Goal: Task Accomplishment & Management: Manage account settings

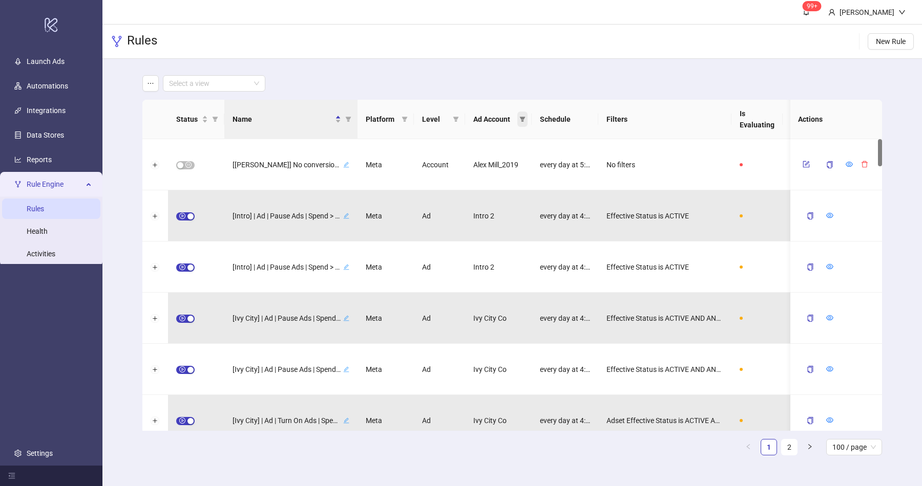
click at [522, 119] on icon "filter" at bounding box center [522, 119] width 6 height 5
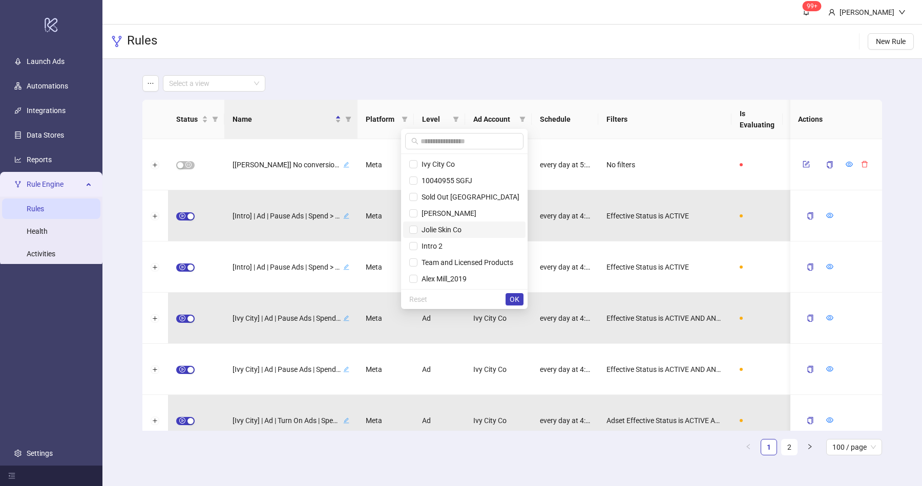
click at [479, 230] on span "Jolie Skin Co" at bounding box center [464, 229] width 110 height 11
click at [515, 299] on span "OK" at bounding box center [515, 299] width 10 height 8
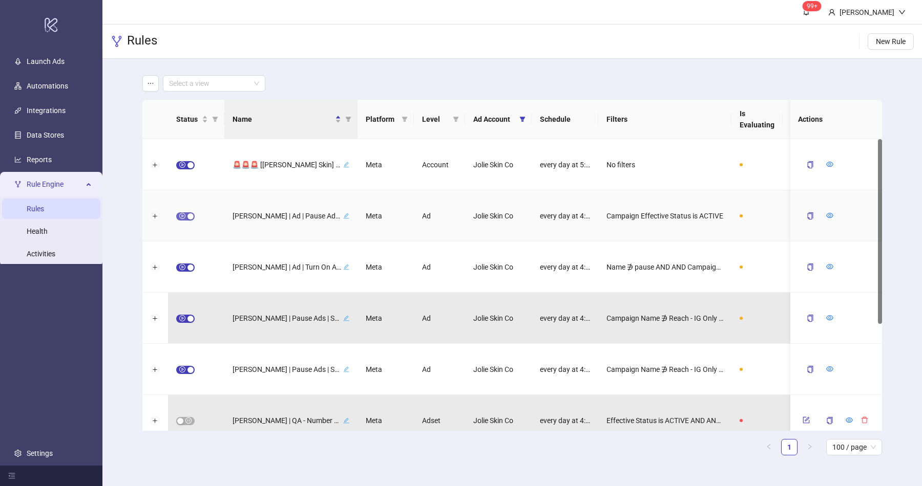
click at [186, 215] on span "button" at bounding box center [185, 217] width 18 height 8
click at [806, 214] on icon "form" at bounding box center [806, 215] width 5 height 5
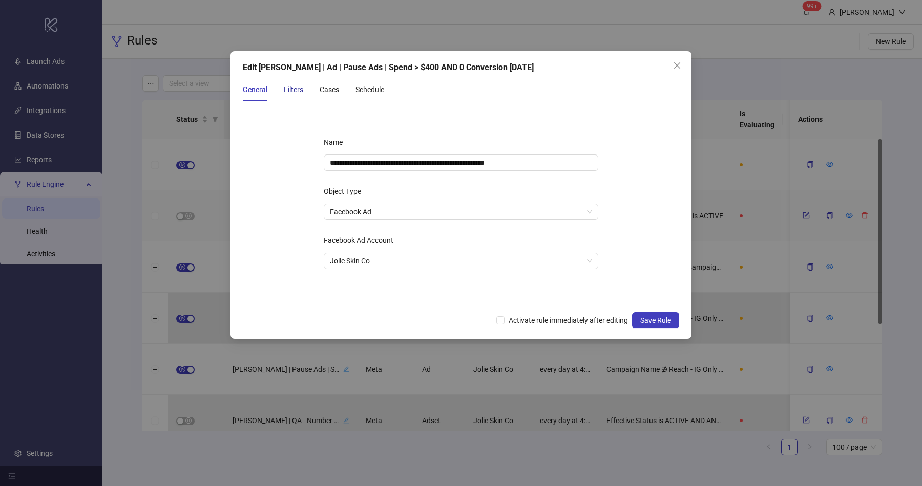
click at [292, 92] on div "Filters" at bounding box center [293, 89] width 19 height 11
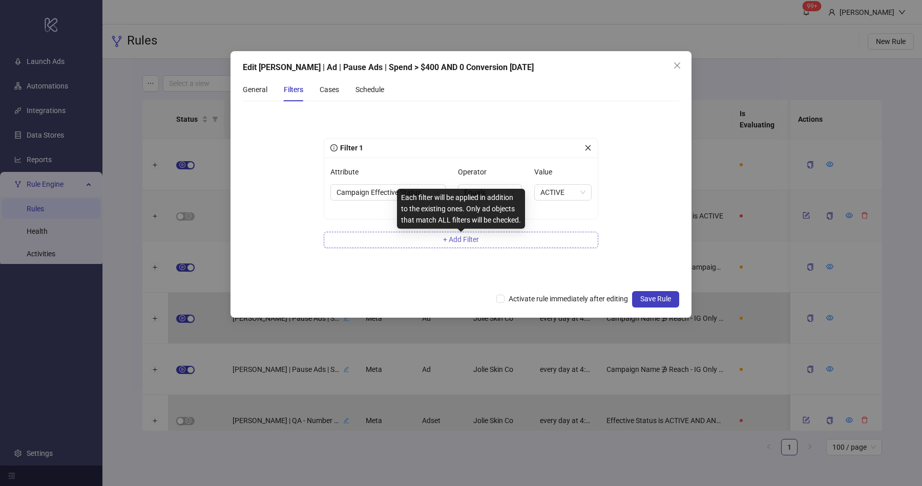
click at [469, 241] on span "+ Add Filter" at bounding box center [461, 240] width 36 height 8
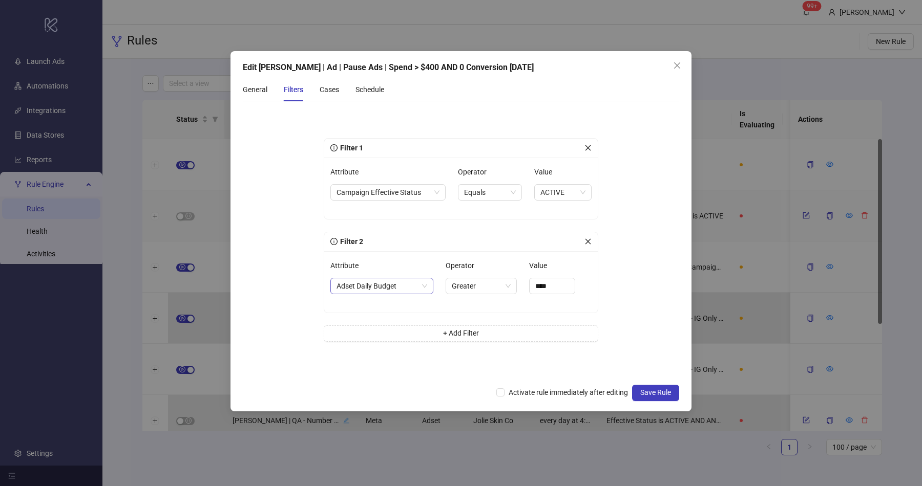
click at [405, 282] on span "Adset Daily Budget" at bounding box center [381, 286] width 91 height 15
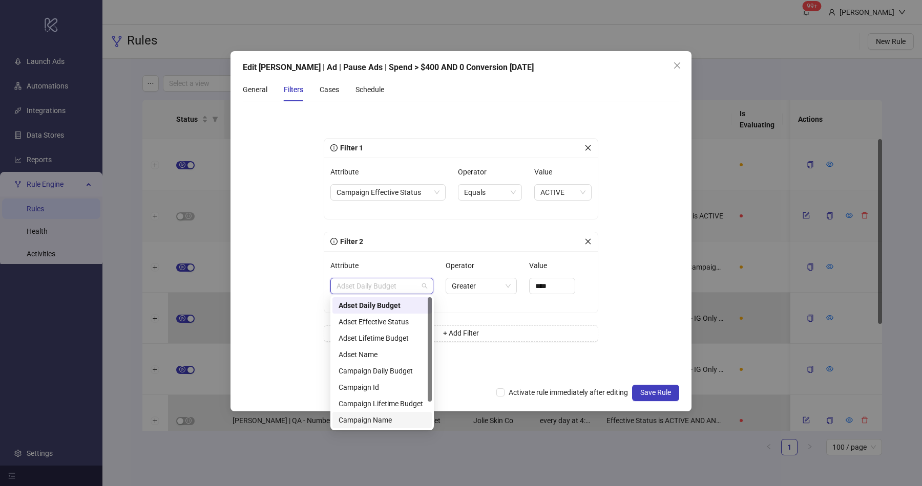
click at [400, 420] on div "Campaign Name" at bounding box center [381, 420] width 87 height 11
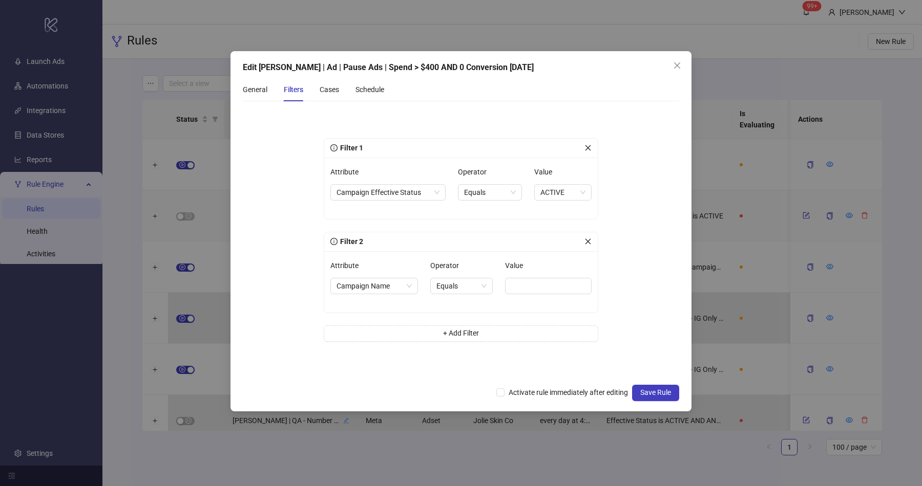
click at [465, 274] on div "Operator" at bounding box center [461, 268] width 62 height 20
click at [463, 280] on span "Equals" at bounding box center [461, 286] width 50 height 15
click at [465, 353] on div "Not Contains" at bounding box center [459, 354] width 45 height 11
click at [525, 296] on div "Value" at bounding box center [551, 282] width 81 height 49
click at [535, 287] on input "Value" at bounding box center [551, 286] width 81 height 16
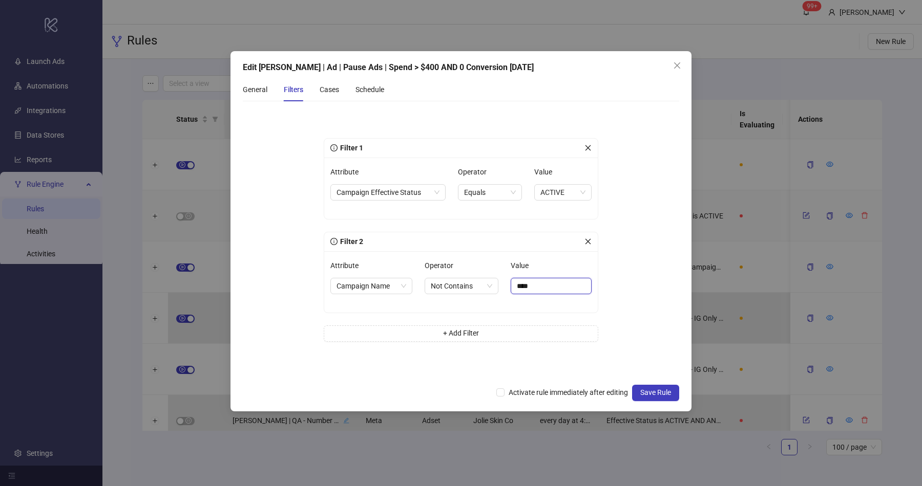
type input "****"
click at [627, 309] on form "Filter 1 Attribute Campaign Effective Status Operator Equals Value ACTIVE Filte…" at bounding box center [461, 244] width 436 height 269
click at [660, 391] on span "Save Rule" at bounding box center [655, 393] width 31 height 8
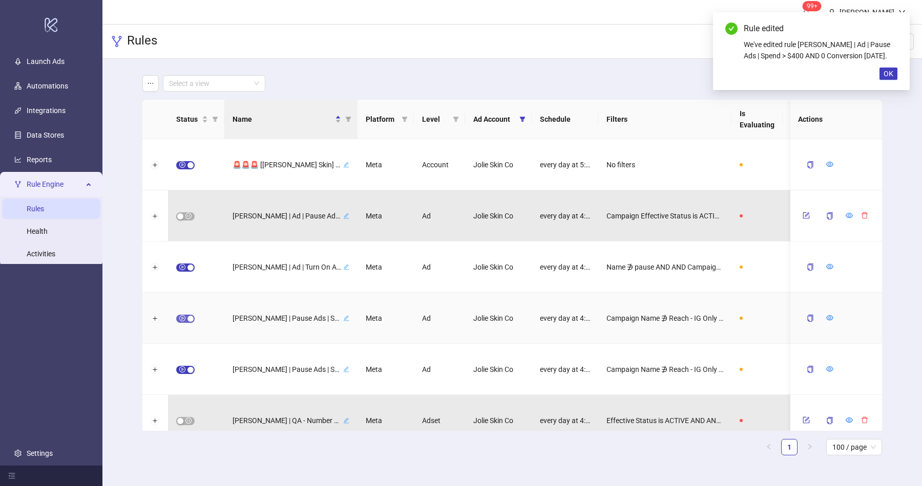
click at [182, 317] on span "button" at bounding box center [185, 319] width 18 height 8
click at [803, 315] on icon "form" at bounding box center [805, 318] width 7 height 7
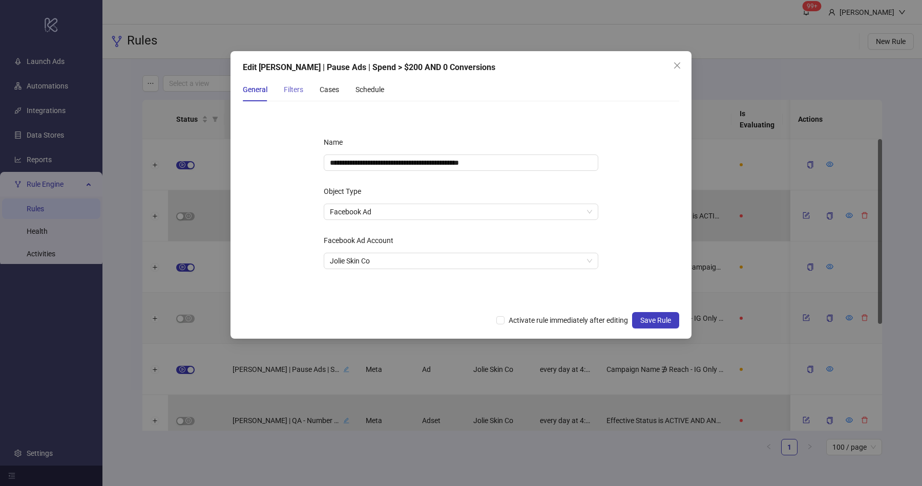
click at [285, 97] on div "Filters" at bounding box center [293, 90] width 19 height 24
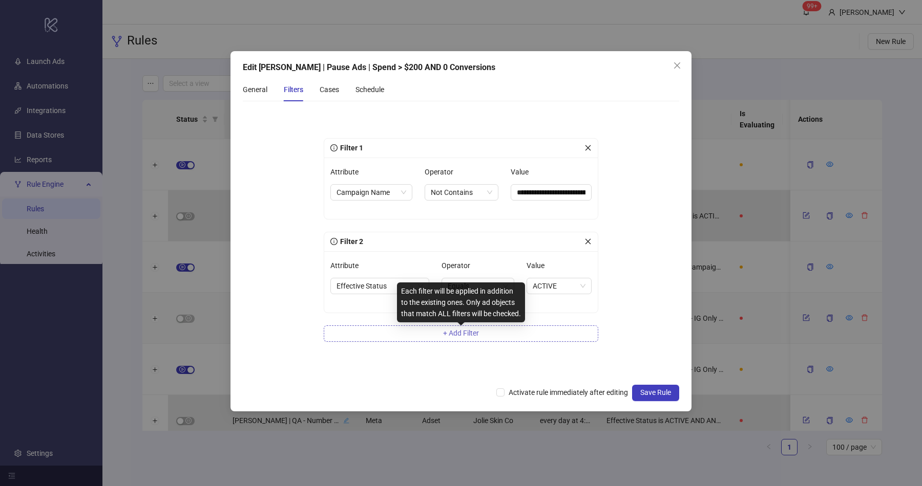
click at [455, 332] on span "+ Add Filter" at bounding box center [461, 333] width 36 height 8
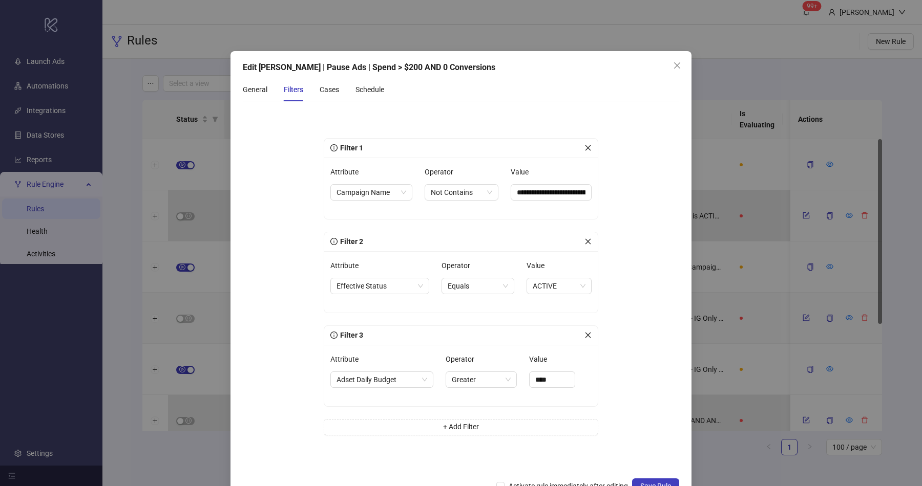
click at [402, 365] on div "Attribute" at bounding box center [381, 361] width 103 height 20
click at [392, 379] on span "Adset Daily Budget" at bounding box center [381, 379] width 91 height 15
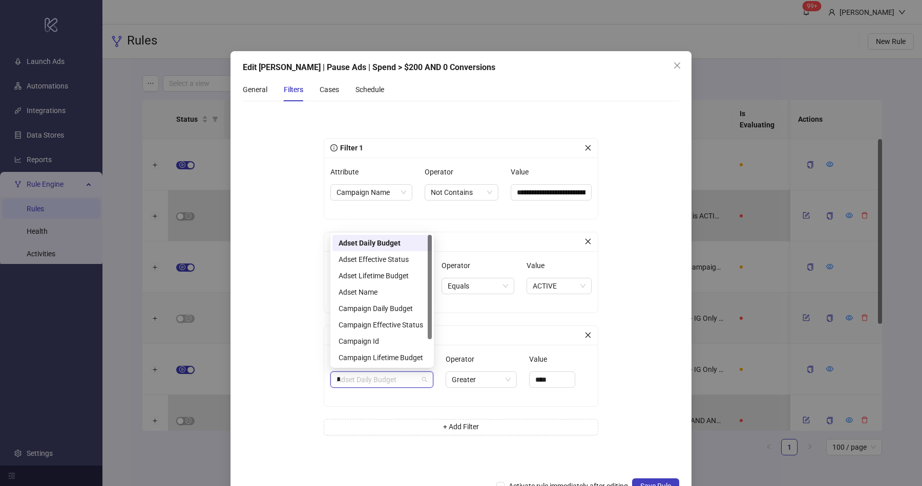
type input "**"
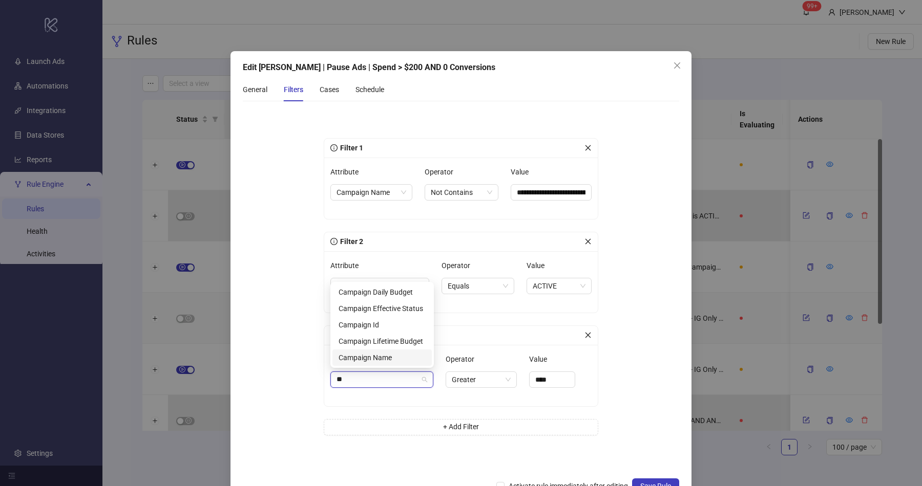
click at [407, 356] on div "Campaign Name" at bounding box center [381, 357] width 87 height 11
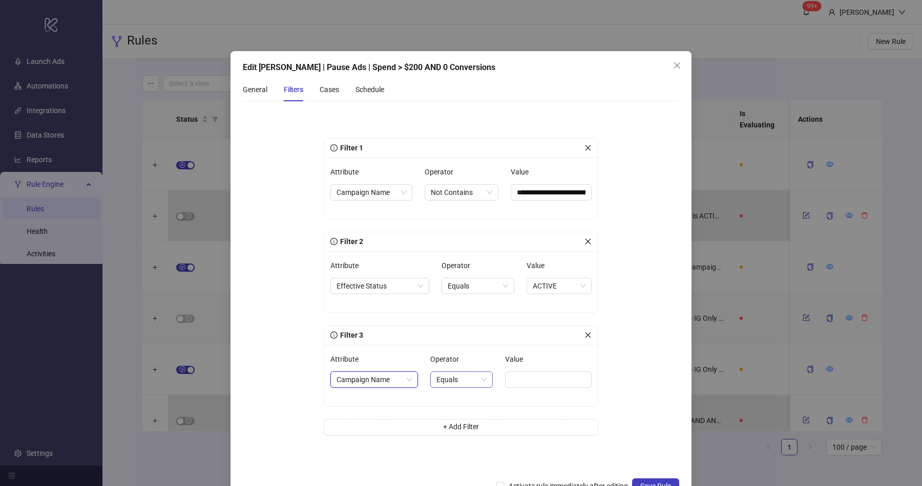
click at [472, 382] on span "Equals" at bounding box center [461, 379] width 50 height 15
click at [472, 446] on div "Not Contains" at bounding box center [459, 447] width 45 height 11
click at [537, 384] on input "Value" at bounding box center [551, 380] width 81 height 16
type input "****"
click at [635, 409] on form "**********" at bounding box center [461, 291] width 436 height 363
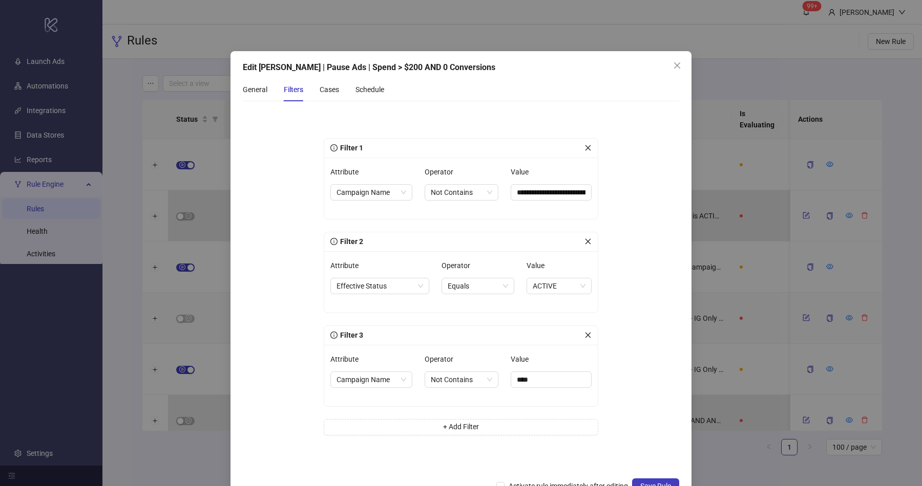
scroll to position [30, 0]
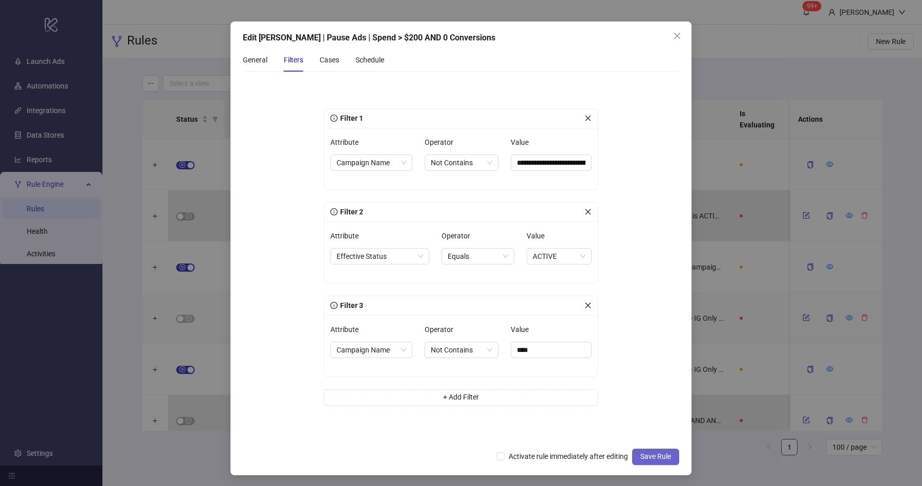
click at [658, 456] on span "Save Rule" at bounding box center [655, 457] width 31 height 8
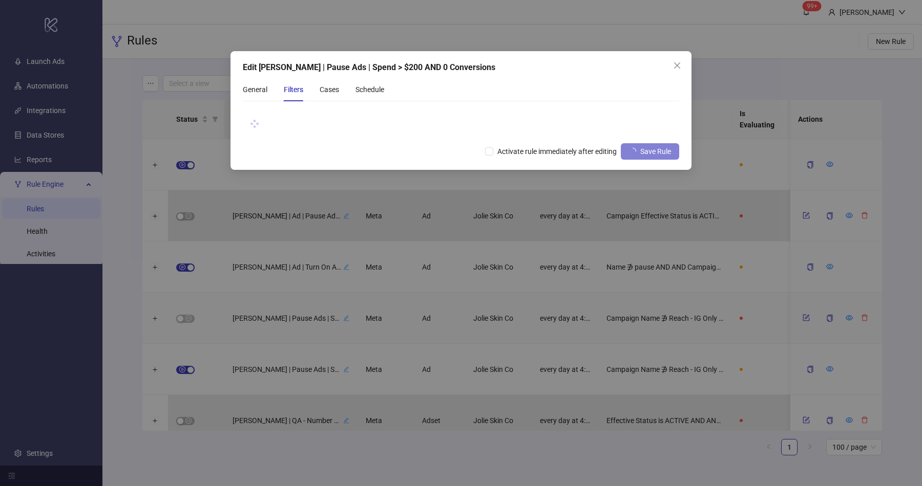
scroll to position [0, 0]
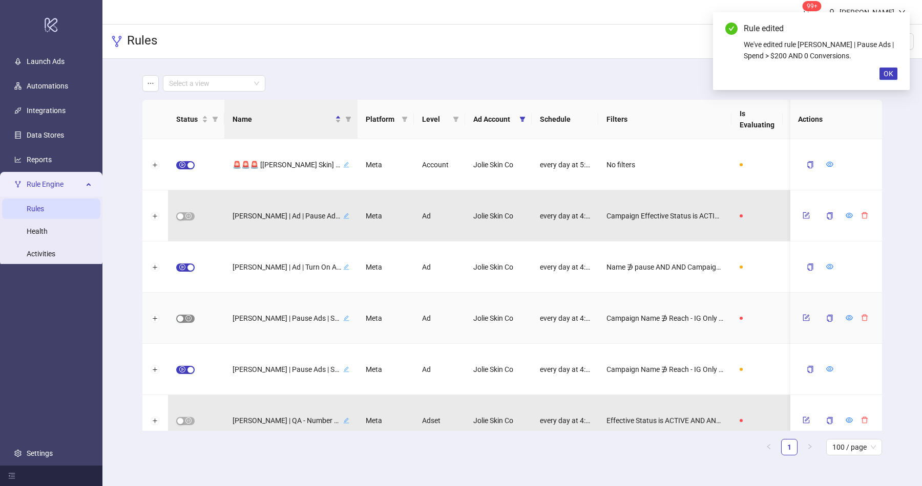
click at [190, 322] on span "button" at bounding box center [185, 319] width 18 height 8
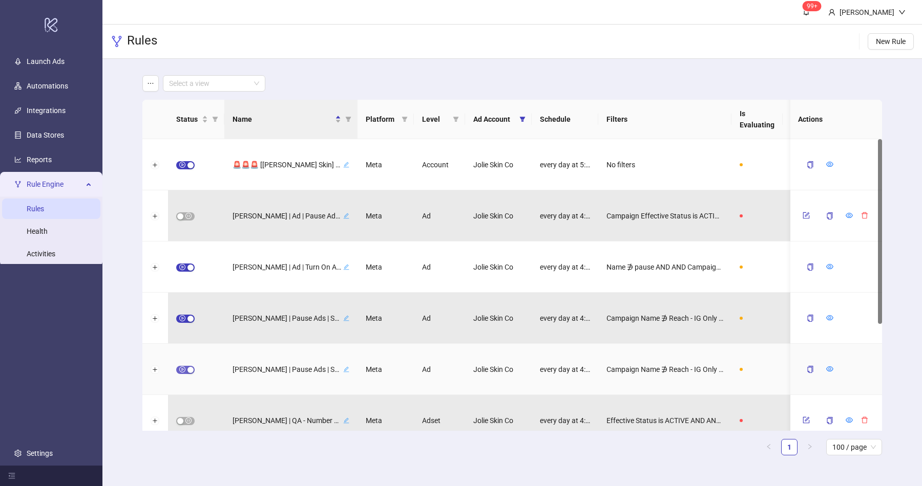
click at [185, 370] on span "button" at bounding box center [185, 370] width 18 height 8
click at [806, 368] on icon "form" at bounding box center [805, 369] width 7 height 7
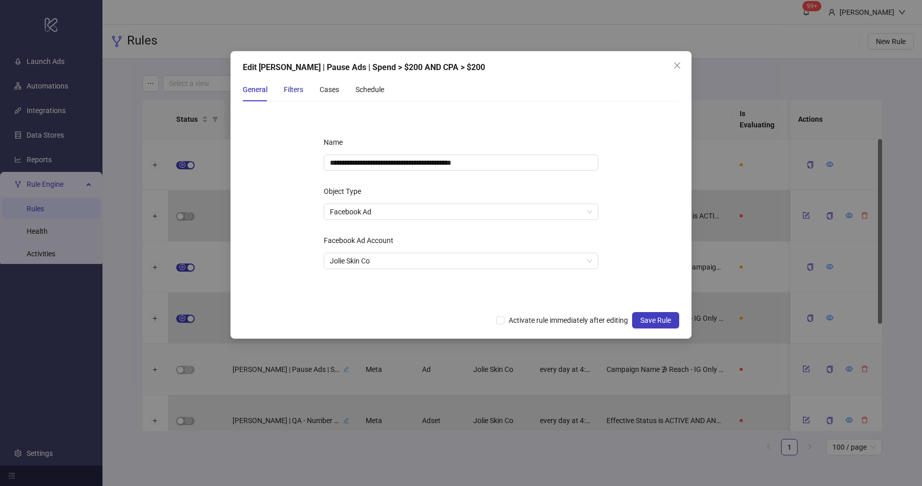
click at [293, 89] on div "Filters" at bounding box center [293, 89] width 19 height 11
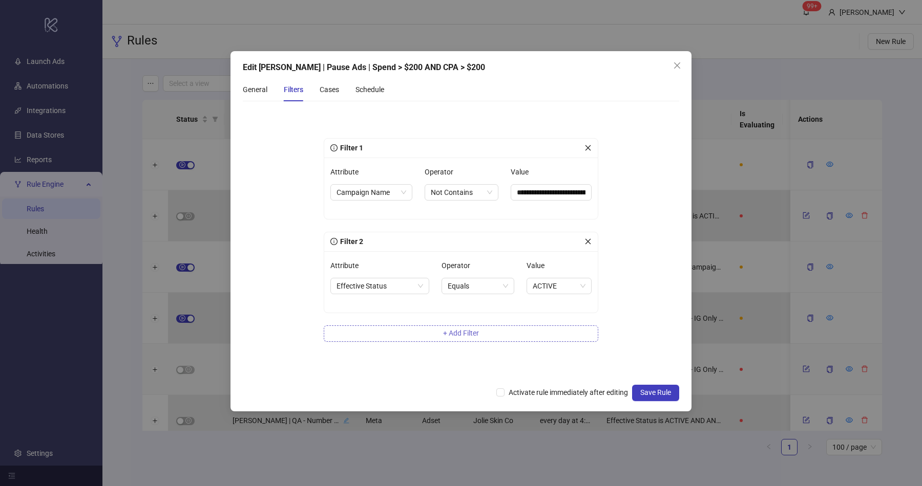
click at [436, 335] on button "+ Add Filter" at bounding box center [461, 334] width 274 height 16
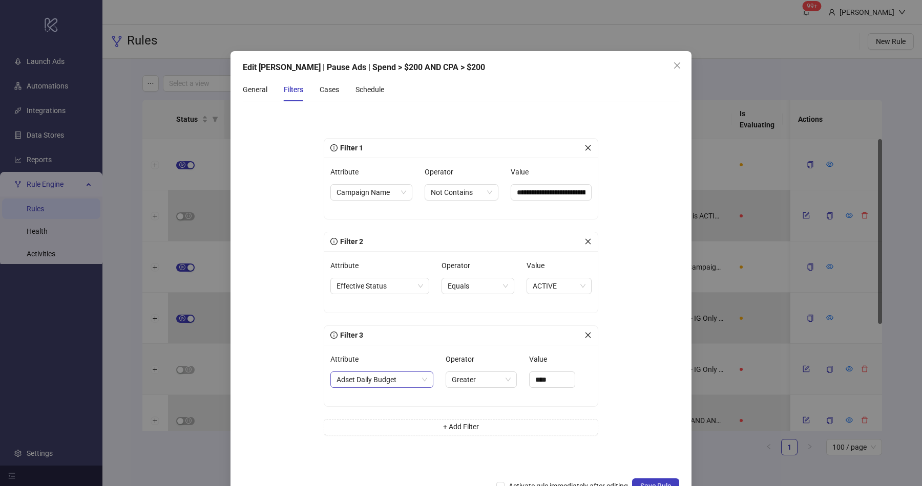
click at [404, 374] on span "Adset Daily Budget" at bounding box center [381, 379] width 91 height 15
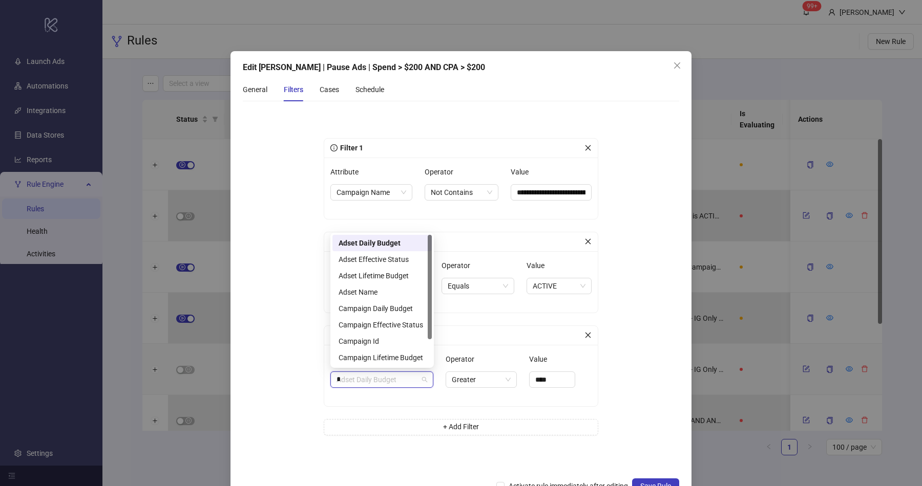
type input "**"
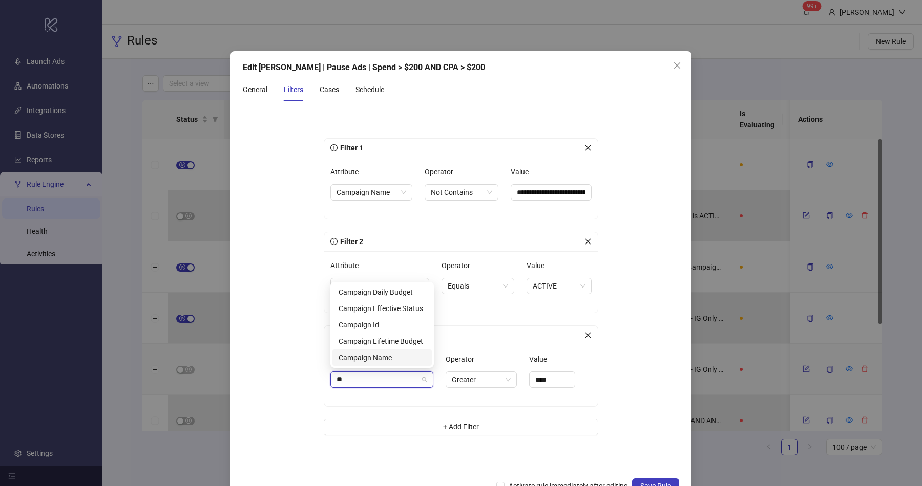
click at [375, 362] on div "Campaign Name" at bounding box center [381, 357] width 87 height 11
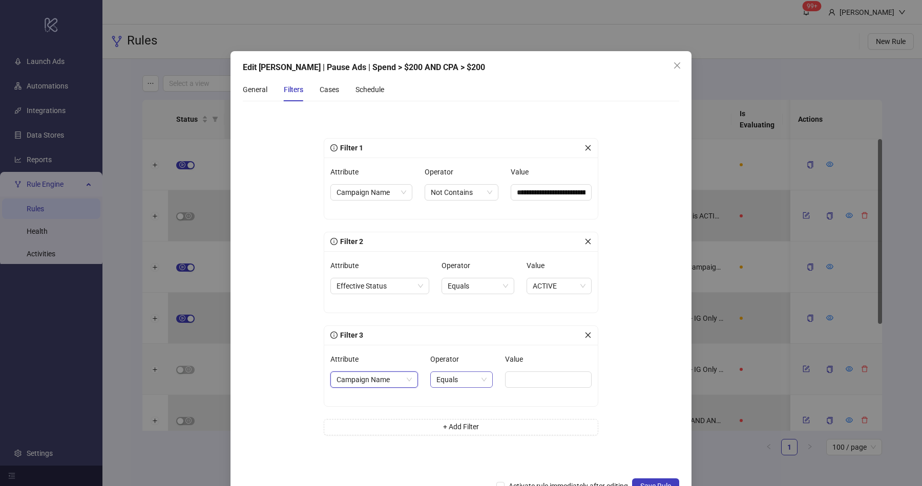
click at [471, 377] on span "Equals" at bounding box center [461, 379] width 50 height 15
click at [465, 450] on div "Not Contains" at bounding box center [459, 447] width 45 height 11
click at [539, 366] on div "Value" at bounding box center [551, 361] width 81 height 20
click at [538, 387] on div "Value" at bounding box center [551, 375] width 81 height 49
click at [539, 379] on input "Value" at bounding box center [551, 380] width 81 height 16
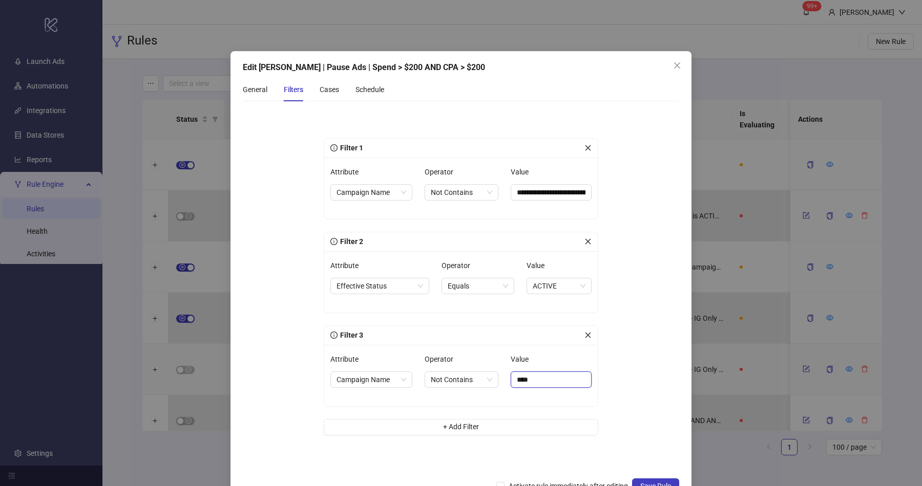
type input "****"
click at [623, 379] on form "**********" at bounding box center [461, 291] width 436 height 363
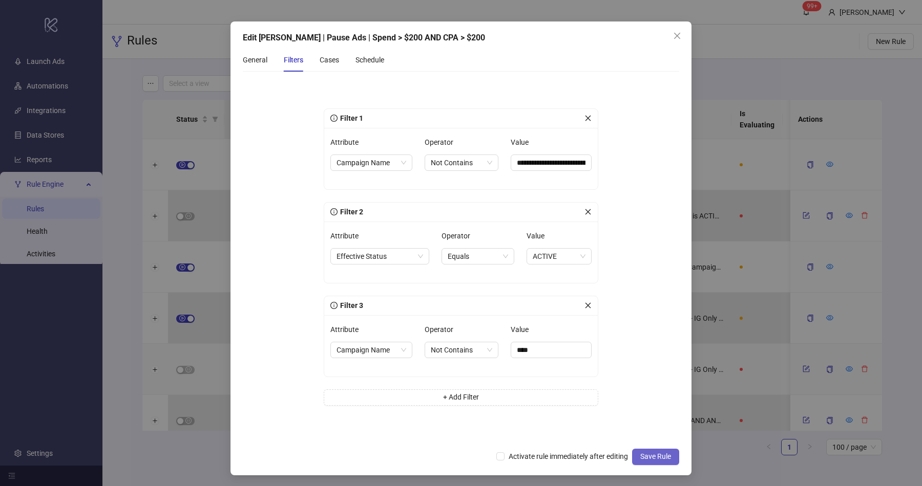
click at [655, 453] on span "Save Rule" at bounding box center [655, 457] width 31 height 8
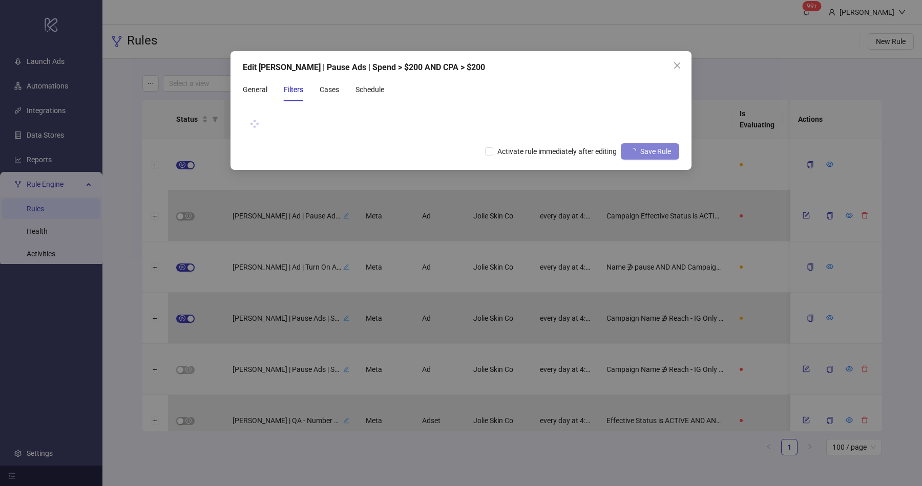
scroll to position [0, 0]
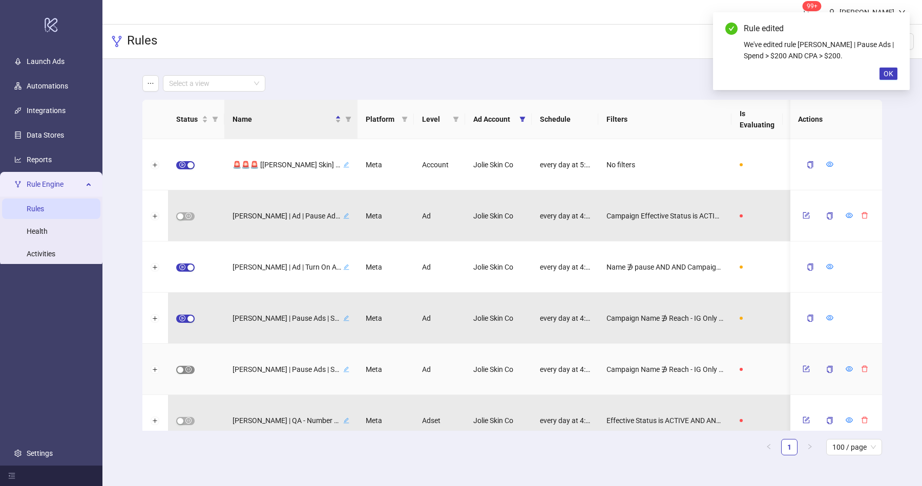
click at [187, 373] on span "button" at bounding box center [185, 370] width 18 height 8
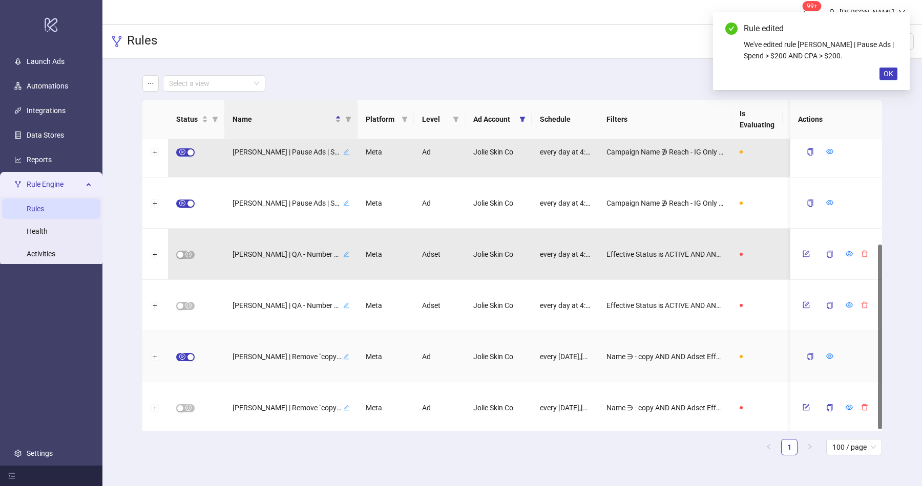
scroll to position [169, 0]
